Goal: Task Accomplishment & Management: Use online tool/utility

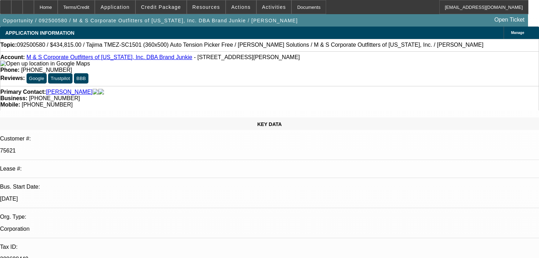
select select "0"
select select "2"
select select "0"
select select "6"
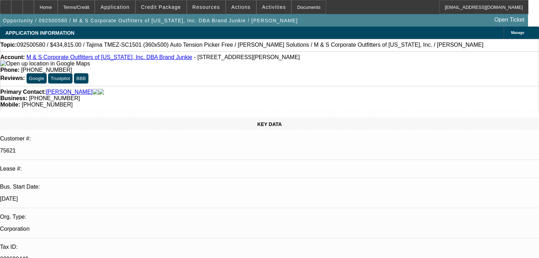
select select "0"
select select "2"
select select "0"
select select "6"
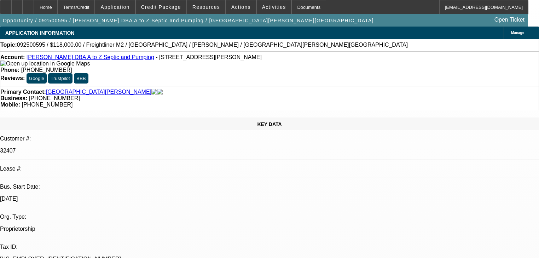
select select "0"
select select "2"
select select "0"
select select "6"
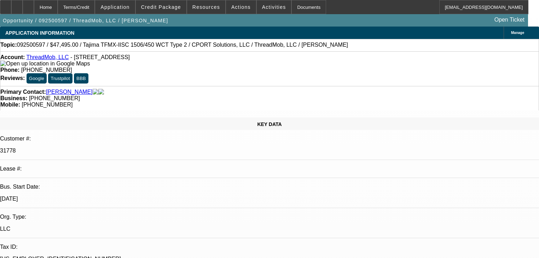
select select "0"
select select "2"
select select "0"
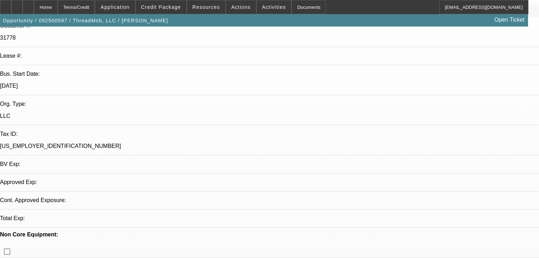
select select "1"
select select "2"
select select "6"
